Goal: Information Seeking & Learning: Learn about a topic

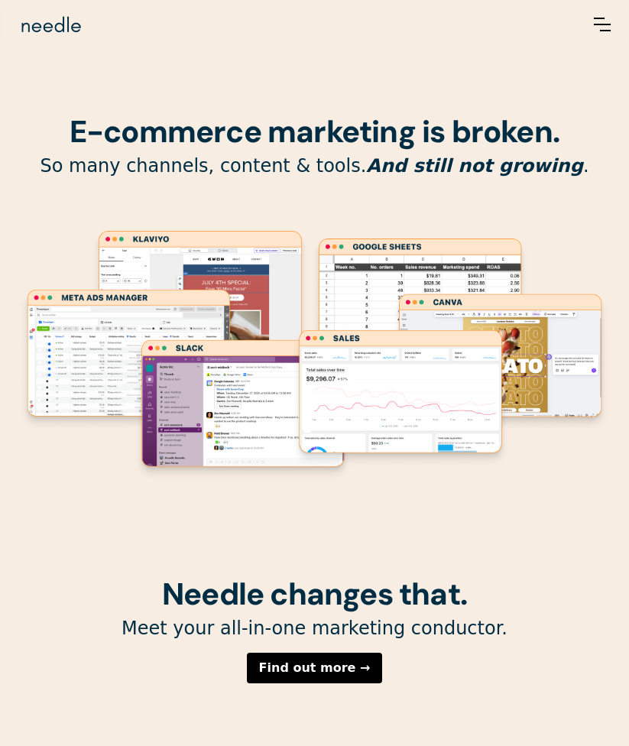
click at [600, 28] on img "menu" at bounding box center [602, 25] width 17 height 14
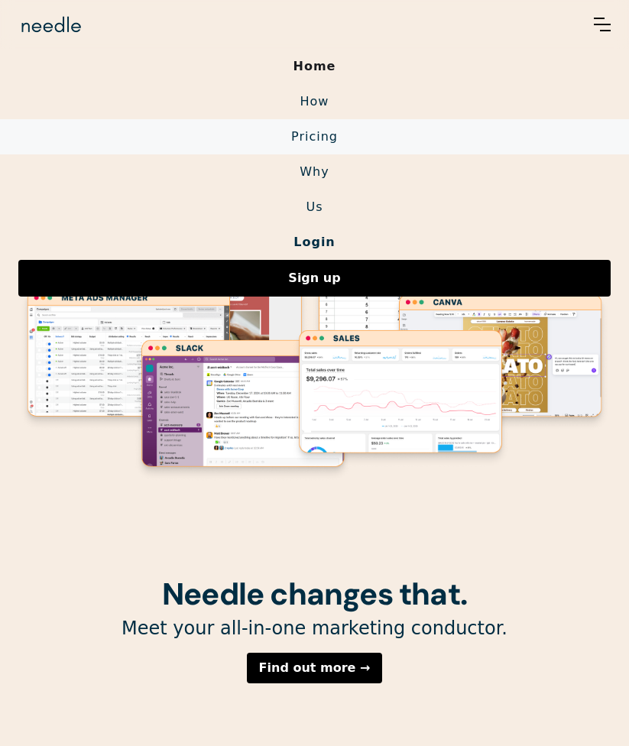
click at [341, 138] on link "Pricing" at bounding box center [314, 136] width 629 height 35
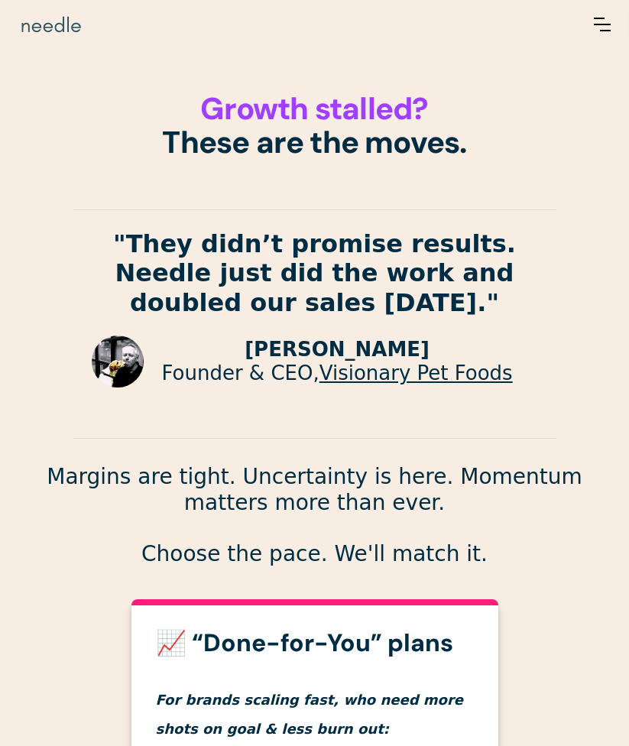
click at [37, 21] on img "home" at bounding box center [51, 24] width 66 height 24
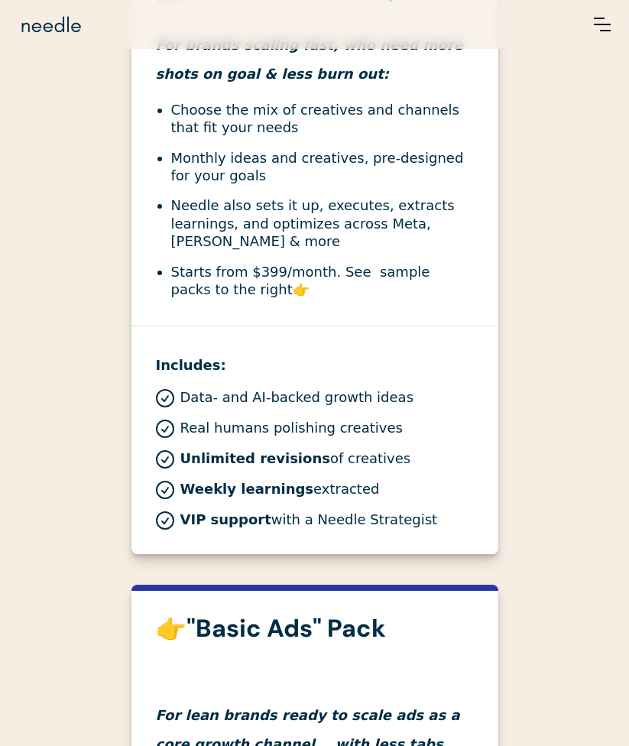
scroll to position [653, 0]
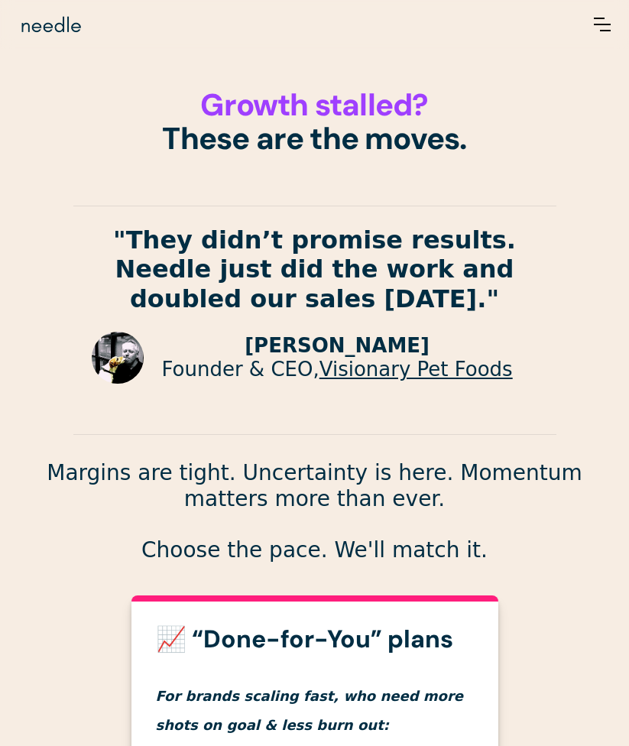
scroll to position [0, 0]
